Goal: Task Accomplishment & Management: Complete application form

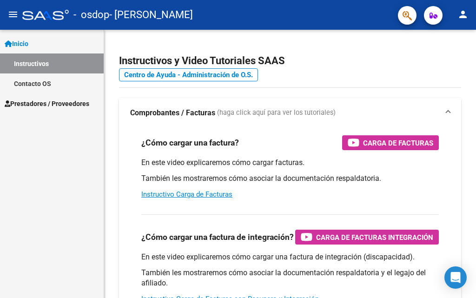
click at [35, 104] on span "Prestadores / Proveedores" at bounding box center [47, 104] width 85 height 10
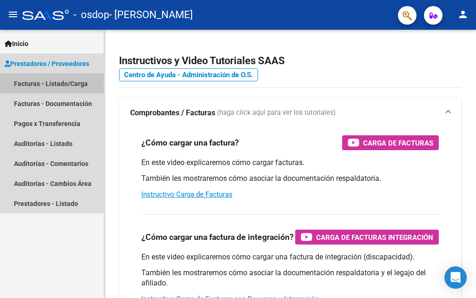
click at [46, 84] on link "Facturas - Listado/Carga" at bounding box center [52, 83] width 104 height 20
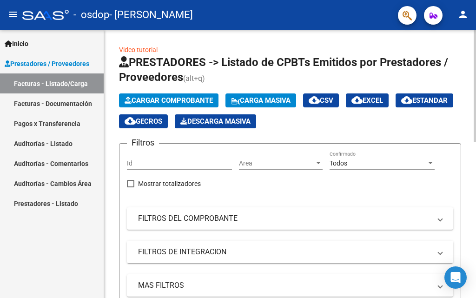
click at [166, 100] on span "Cargar Comprobante" at bounding box center [169, 100] width 88 height 8
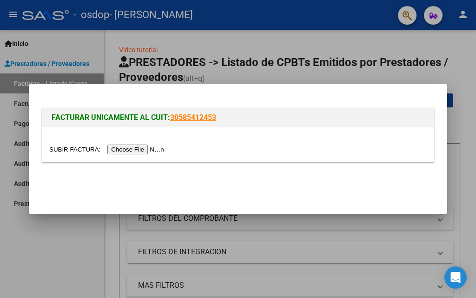
click at [129, 150] on input "file" at bounding box center [108, 150] width 118 height 10
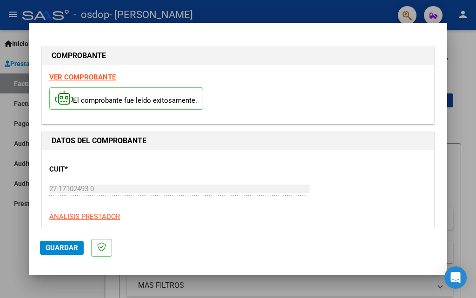
click at [58, 246] on span "Guardar" at bounding box center [62, 248] width 33 height 8
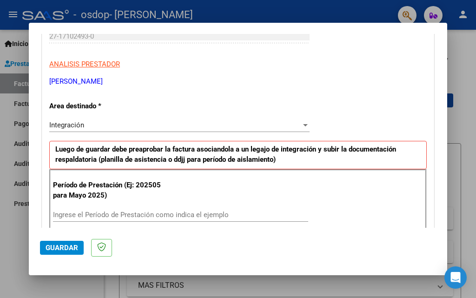
scroll to position [180, 0]
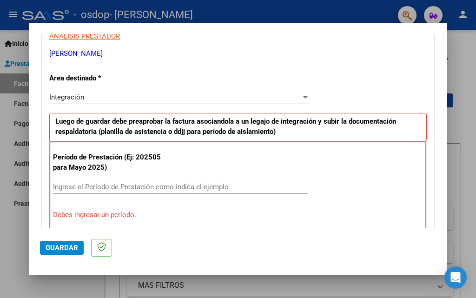
click at [136, 187] on input "Ingrese el Período de Prestación como indica el ejemplo" at bounding box center [180, 187] width 255 height 8
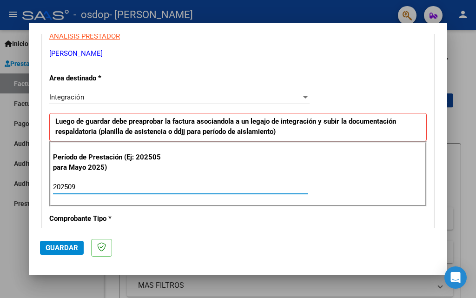
type input "202509"
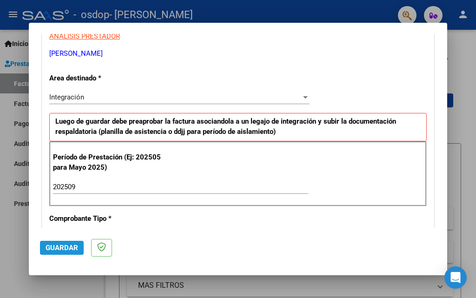
click at [60, 247] on span "Guardar" at bounding box center [62, 248] width 33 height 8
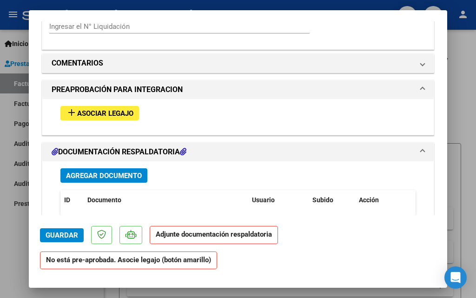
scroll to position [791, 0]
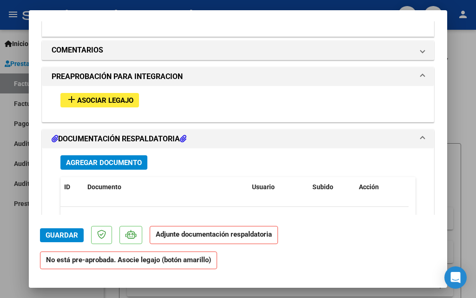
click at [96, 99] on span "Asociar Legajo" at bounding box center [105, 100] width 56 height 8
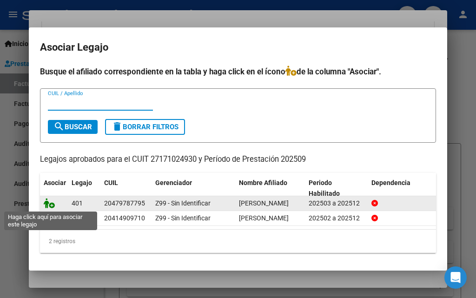
click at [47, 203] on icon at bounding box center [49, 203] width 11 height 10
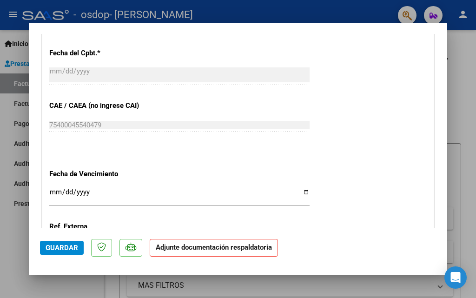
scroll to position [508, 0]
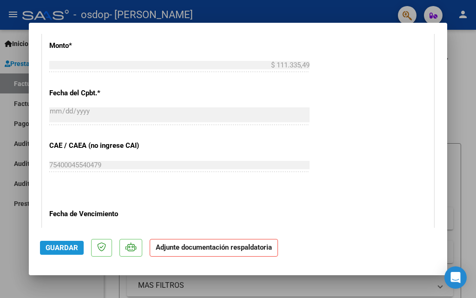
click at [67, 249] on span "Guardar" at bounding box center [62, 248] width 33 height 8
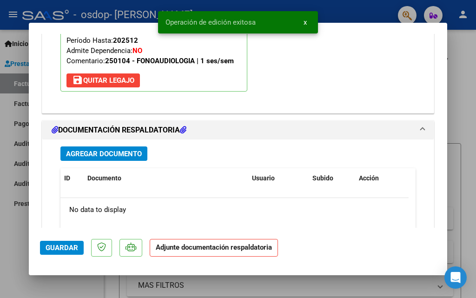
scroll to position [974, 0]
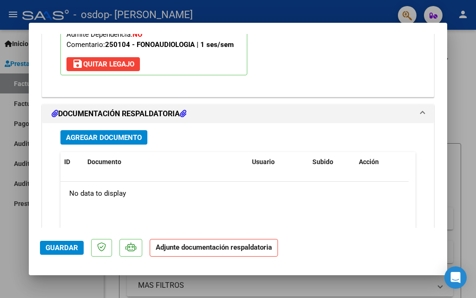
click at [133, 112] on h1 "DOCUMENTACIÓN RESPALDATORIA" at bounding box center [119, 113] width 135 height 11
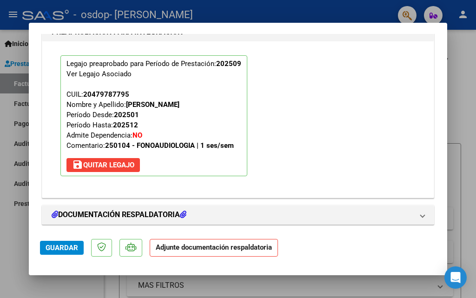
scroll to position [876, 0]
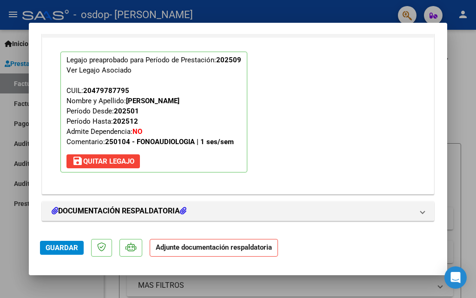
click at [171, 249] on strong "Adjunte documentación respaldatoria" at bounding box center [214, 247] width 116 height 8
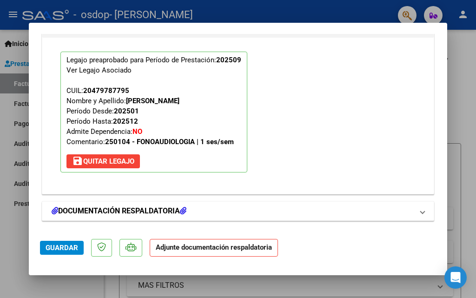
click at [421, 214] on span at bounding box center [423, 211] width 4 height 11
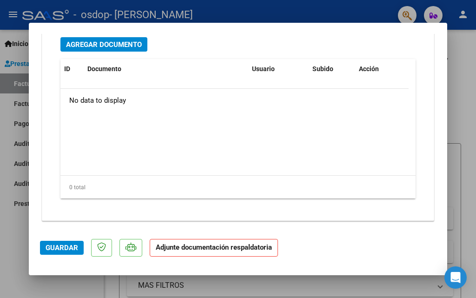
scroll to position [974, 0]
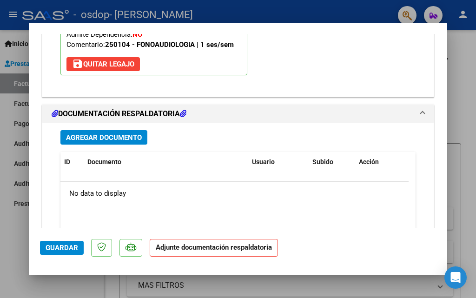
click at [139, 196] on div "No data to display" at bounding box center [234, 193] width 348 height 23
click at [83, 136] on span "Agregar Documento" at bounding box center [104, 138] width 76 height 8
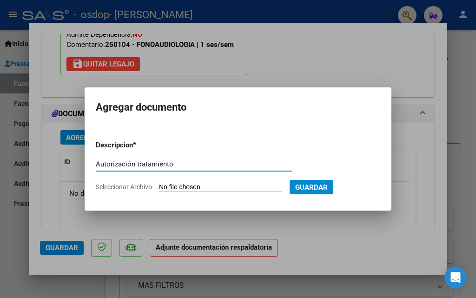
type input "Autorización tratamiento"
click at [135, 188] on span "Seleccionar Archivo" at bounding box center [124, 186] width 56 height 7
click at [159, 188] on input "Seleccionar Archivo" at bounding box center [220, 187] width 123 height 9
type input "C:\fakepath\Autorización Bocchini Marzo a [DATE].pdf"
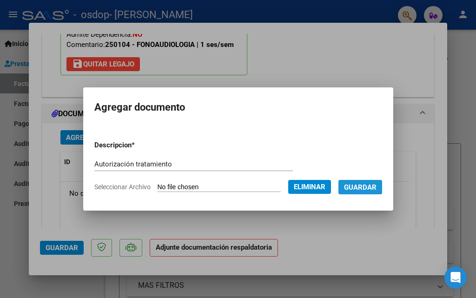
click at [367, 187] on span "Guardar" at bounding box center [360, 187] width 33 height 8
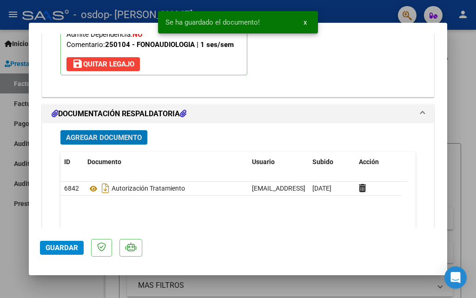
click at [104, 137] on span "Agregar Documento" at bounding box center [104, 138] width 76 height 8
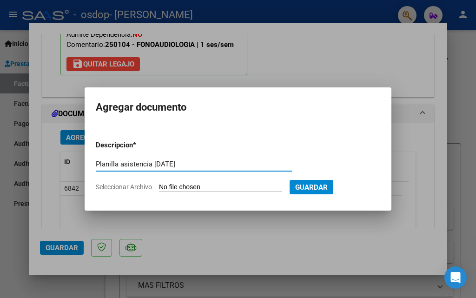
type input "Planilla asistencia [DATE]"
click at [120, 187] on span "Seleccionar Archivo" at bounding box center [124, 186] width 56 height 7
click at [159, 187] on input "Seleccionar Archivo" at bounding box center [220, 187] width 123 height 9
type input "C:\fakepath\Planilla asistencia DDJJ [DATE].pdf"
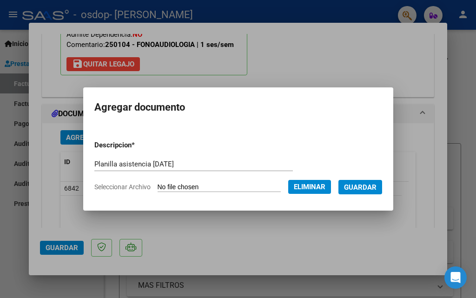
click at [356, 187] on span "Guardar" at bounding box center [360, 187] width 33 height 8
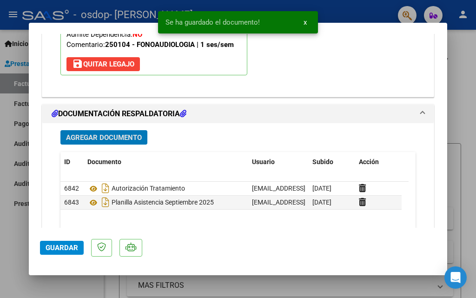
scroll to position [1020, 0]
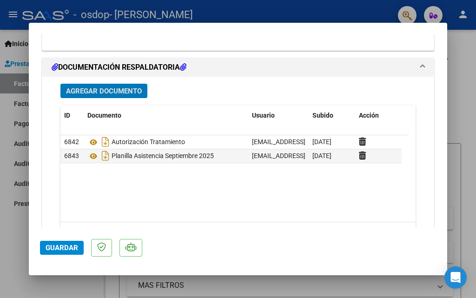
click at [65, 248] on span "Guardar" at bounding box center [62, 248] width 33 height 8
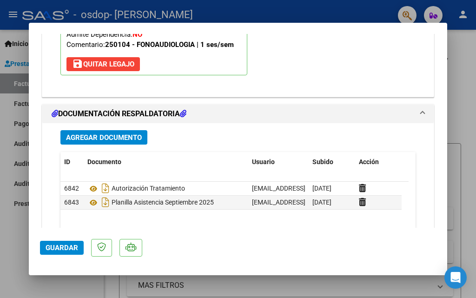
scroll to position [834, 0]
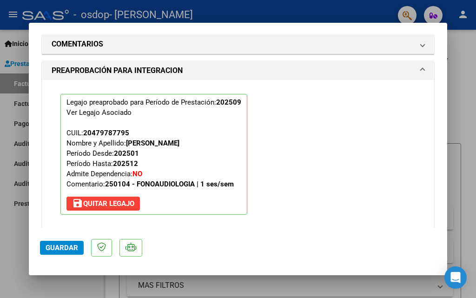
click at [457, 71] on div at bounding box center [238, 149] width 476 height 298
type input "$ 0,00"
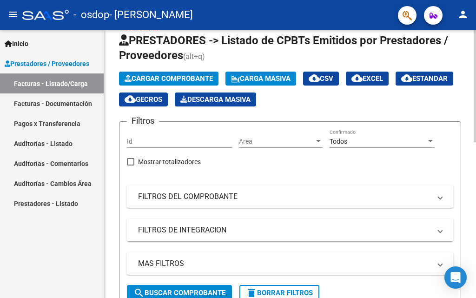
scroll to position [0, 0]
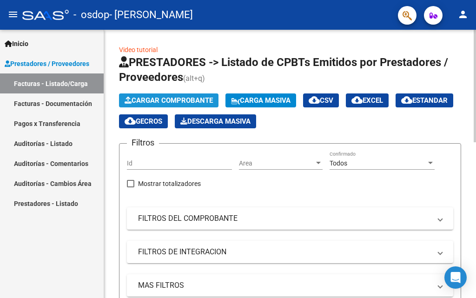
click at [155, 101] on span "Cargar Comprobante" at bounding box center [169, 100] width 88 height 8
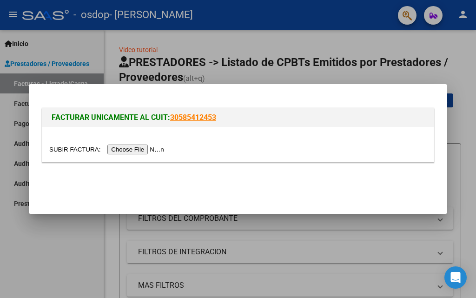
click at [130, 148] on input "file" at bounding box center [108, 150] width 118 height 10
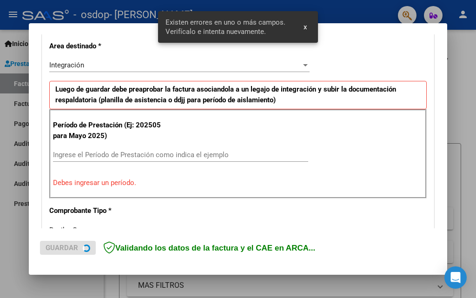
scroll to position [227, 0]
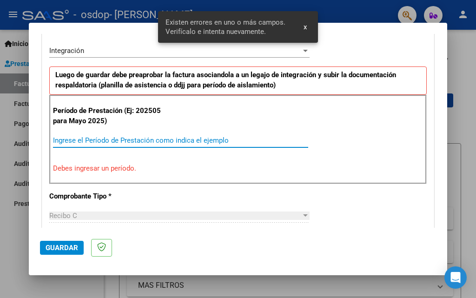
click at [137, 138] on input "Ingrese el Período de Prestación como indica el ejemplo" at bounding box center [180, 140] width 255 height 8
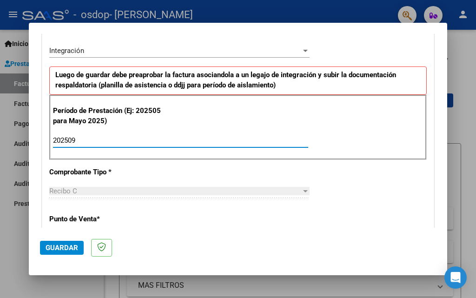
type input "202509"
click at [58, 250] on span "Guardar" at bounding box center [62, 248] width 33 height 8
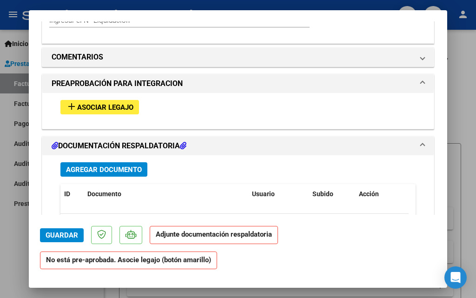
scroll to position [791, 0]
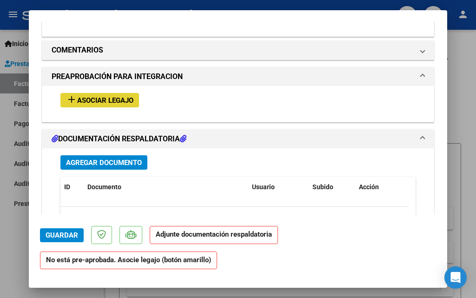
click at [120, 100] on span "Asociar Legajo" at bounding box center [105, 100] width 56 height 8
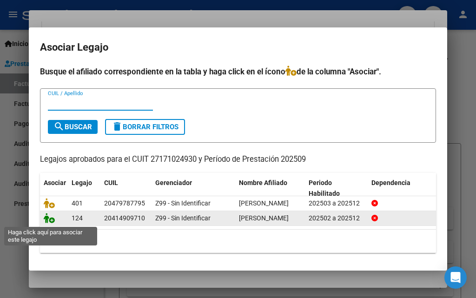
click at [50, 221] on icon at bounding box center [49, 218] width 11 height 10
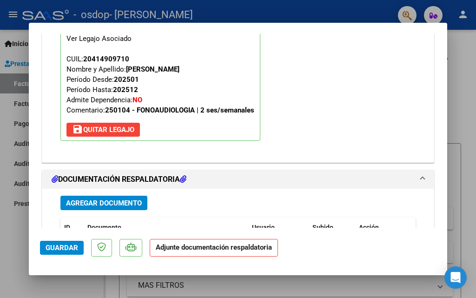
scroll to position [955, 0]
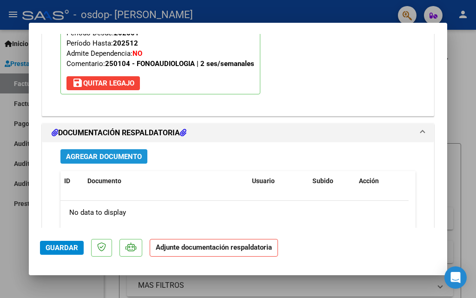
click at [108, 154] on span "Agregar Documento" at bounding box center [104, 157] width 76 height 8
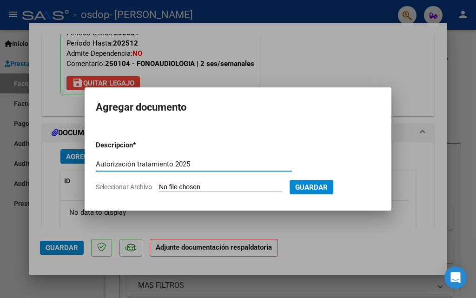
type input "Autorización tratamiento 2025"
click at [118, 187] on span "Seleccionar Archivo" at bounding box center [124, 186] width 56 height 7
click at [159, 187] on input "Seleccionar Archivo" at bounding box center [220, 187] width 123 height 9
type input "C:\fakepath\Autorizacion Febrero a [DATE] [PERSON_NAME].pdf"
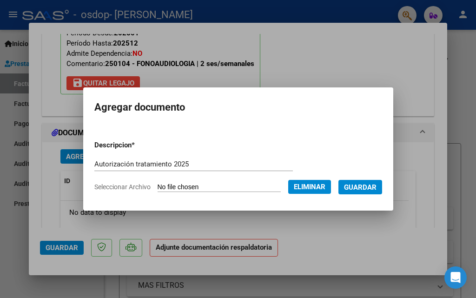
click at [359, 186] on span "Guardar" at bounding box center [360, 187] width 33 height 8
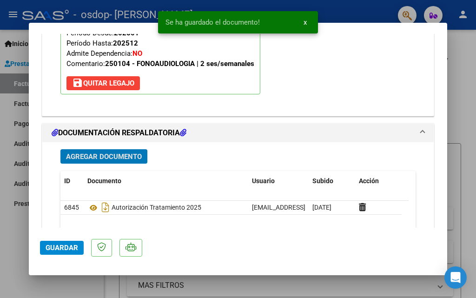
click at [100, 155] on span "Agregar Documento" at bounding box center [104, 157] width 76 height 8
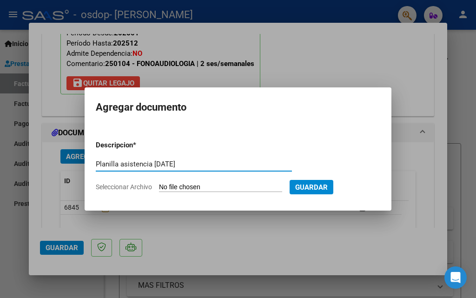
type input "Planilla asistencia [DATE]"
click at [110, 186] on span "Seleccionar Archivo" at bounding box center [124, 186] width 56 height 7
click at [159, 186] on input "Seleccionar Archivo" at bounding box center [220, 187] width 123 height 9
type input "C:\fakepath\Planilla asistencia DDJJ [DATE].pdf"
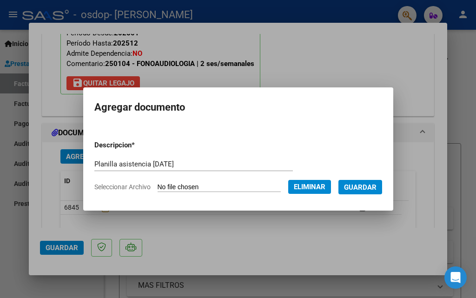
click at [356, 185] on span "Guardar" at bounding box center [360, 187] width 33 height 8
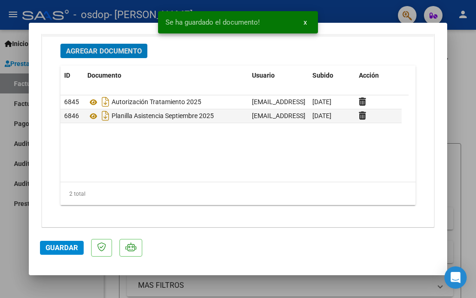
scroll to position [1067, 0]
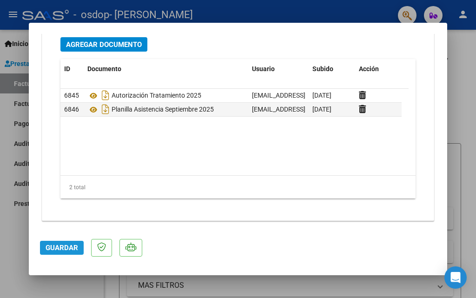
click at [59, 247] on span "Guardar" at bounding box center [62, 248] width 33 height 8
click at [464, 85] on div at bounding box center [238, 149] width 476 height 298
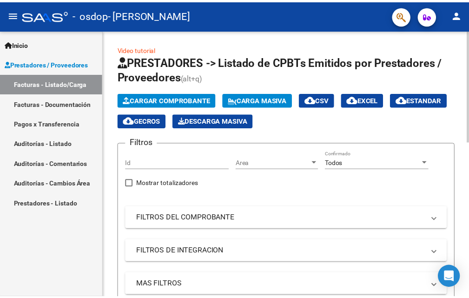
scroll to position [0, 0]
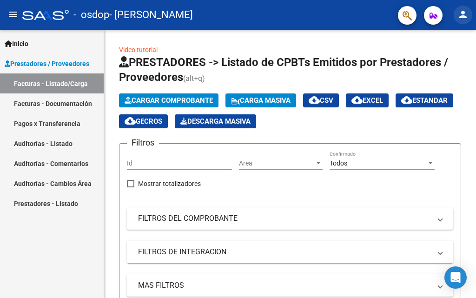
click at [465, 13] on mat-icon "person" at bounding box center [463, 14] width 11 height 11
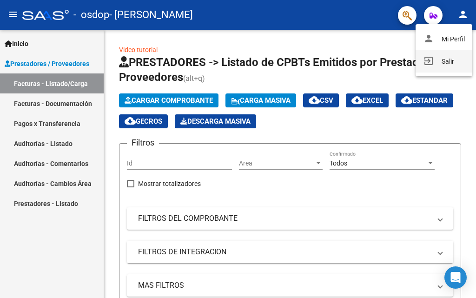
click at [445, 60] on button "exit_to_app Salir" at bounding box center [444, 61] width 57 height 22
